Goal: Navigation & Orientation: Find specific page/section

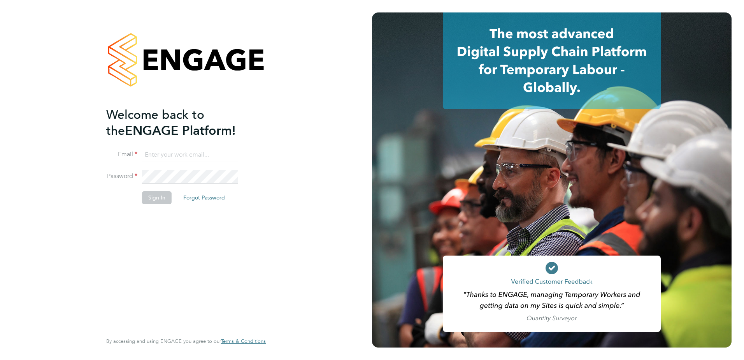
type input "[EMAIL_ADDRESS][DOMAIN_NAME]"
click at [184, 147] on ng-template "Welcome back to the ENGAGE Platform! Email [EMAIL_ADDRESS][DOMAIN_NAME] Passwor…" at bounding box center [182, 159] width 152 height 105
click at [179, 156] on input "[EMAIL_ADDRESS][DOMAIN_NAME]" at bounding box center [190, 155] width 96 height 14
click at [157, 198] on button "Sign In" at bounding box center [157, 197] width 30 height 12
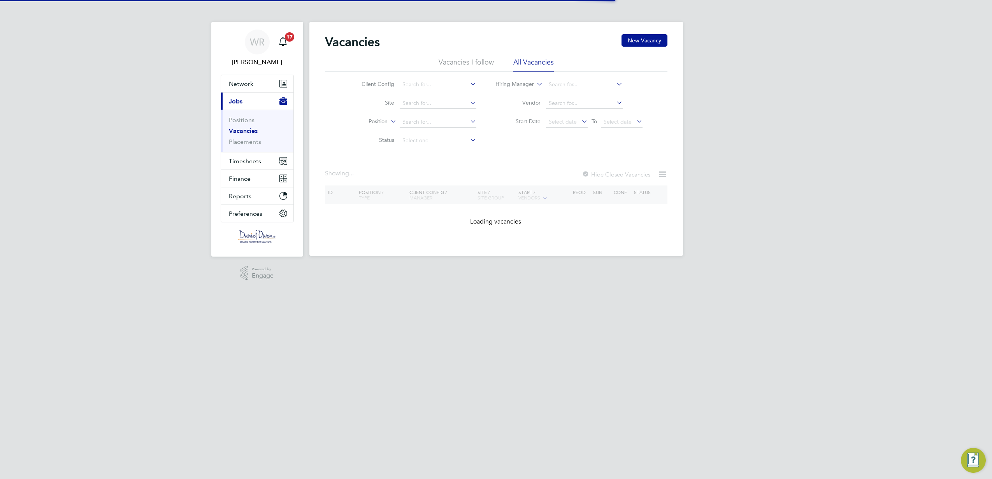
click at [217, 195] on app-nav-sections-wrapper "WR Weronika Rodzynko Notifications 17 Applications: Network Team Members Busine…" at bounding box center [257, 139] width 92 height 235
